Goal: Information Seeking & Learning: Learn about a topic

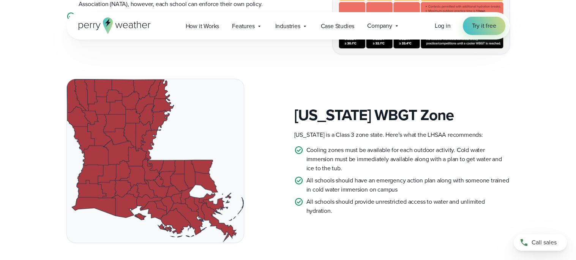
scroll to position [372, 0]
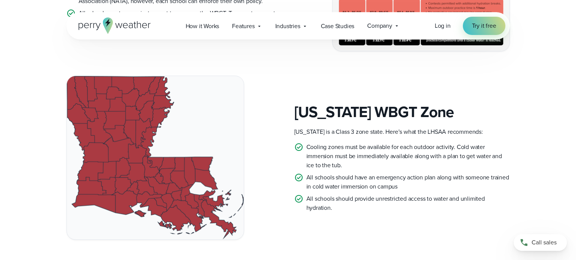
click at [163, 174] on img at bounding box center [155, 157] width 177 height 163
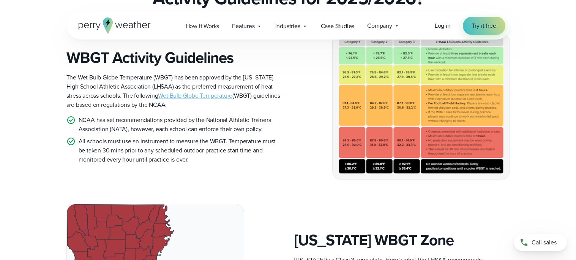
scroll to position [266, 0]
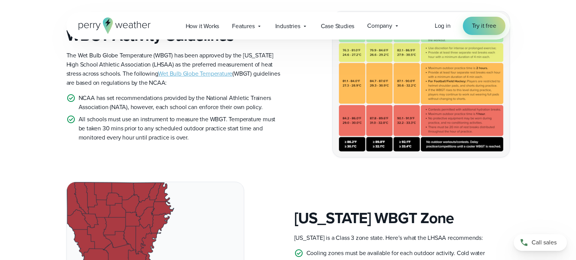
click at [407, 148] on img at bounding box center [421, 84] width 177 height 146
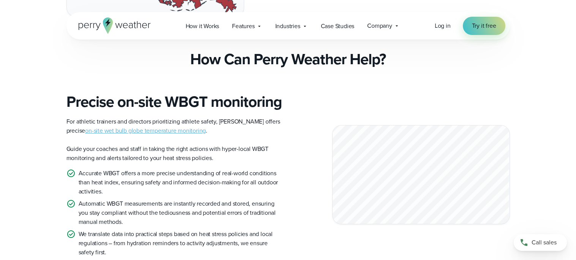
scroll to position [596, 0]
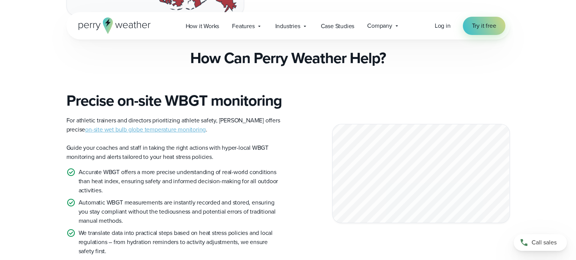
click at [141, 134] on link "on-site wet bulb globe temperature monitoring" at bounding box center [145, 129] width 121 height 9
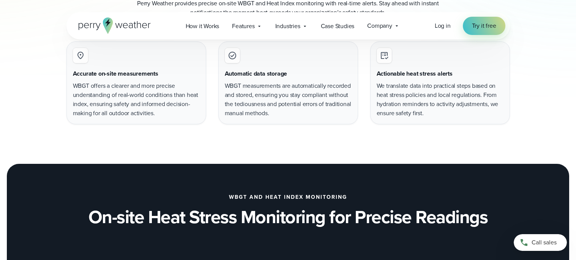
scroll to position [547, 0]
